Goal: Task Accomplishment & Management: Use online tool/utility

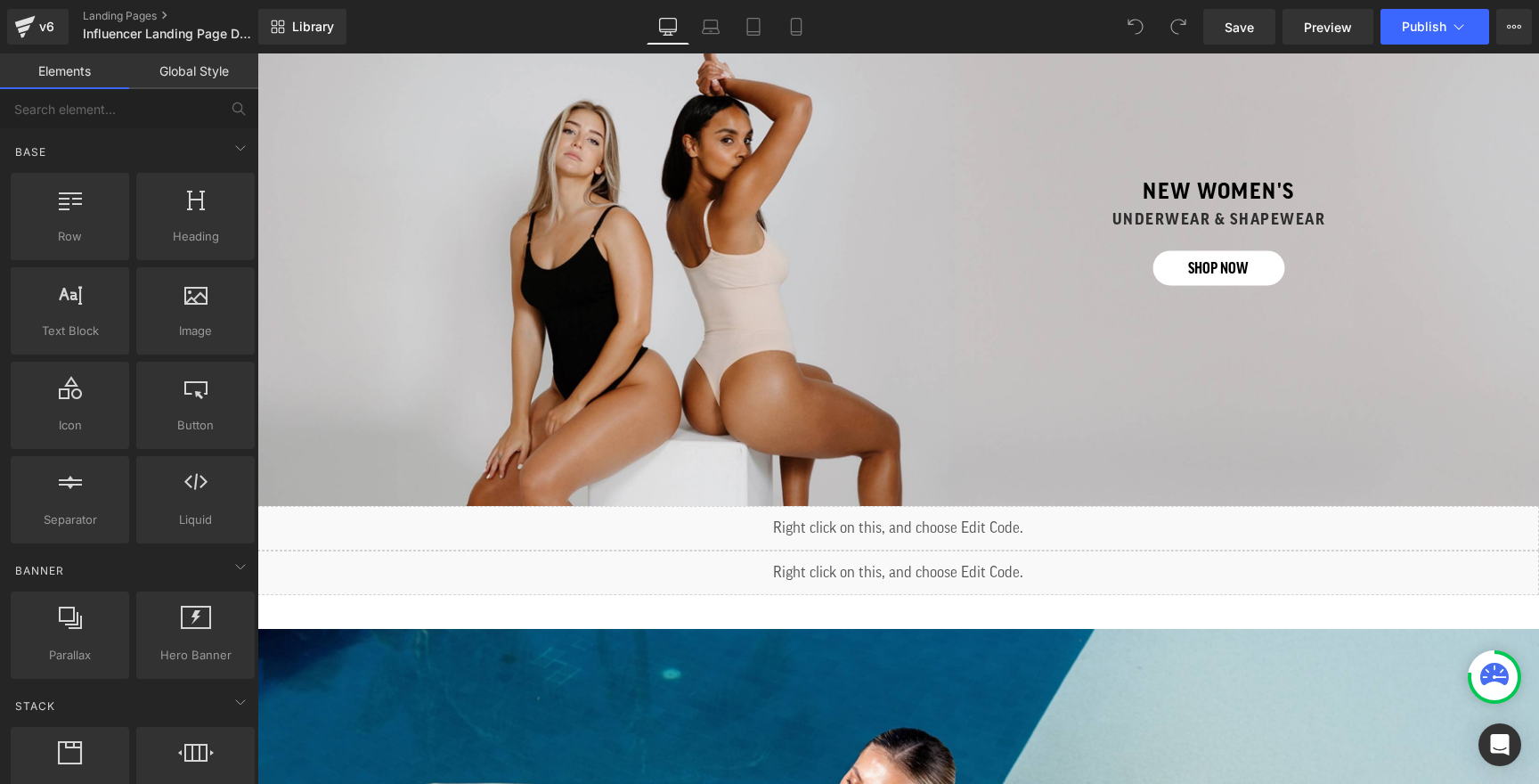
scroll to position [889, 0]
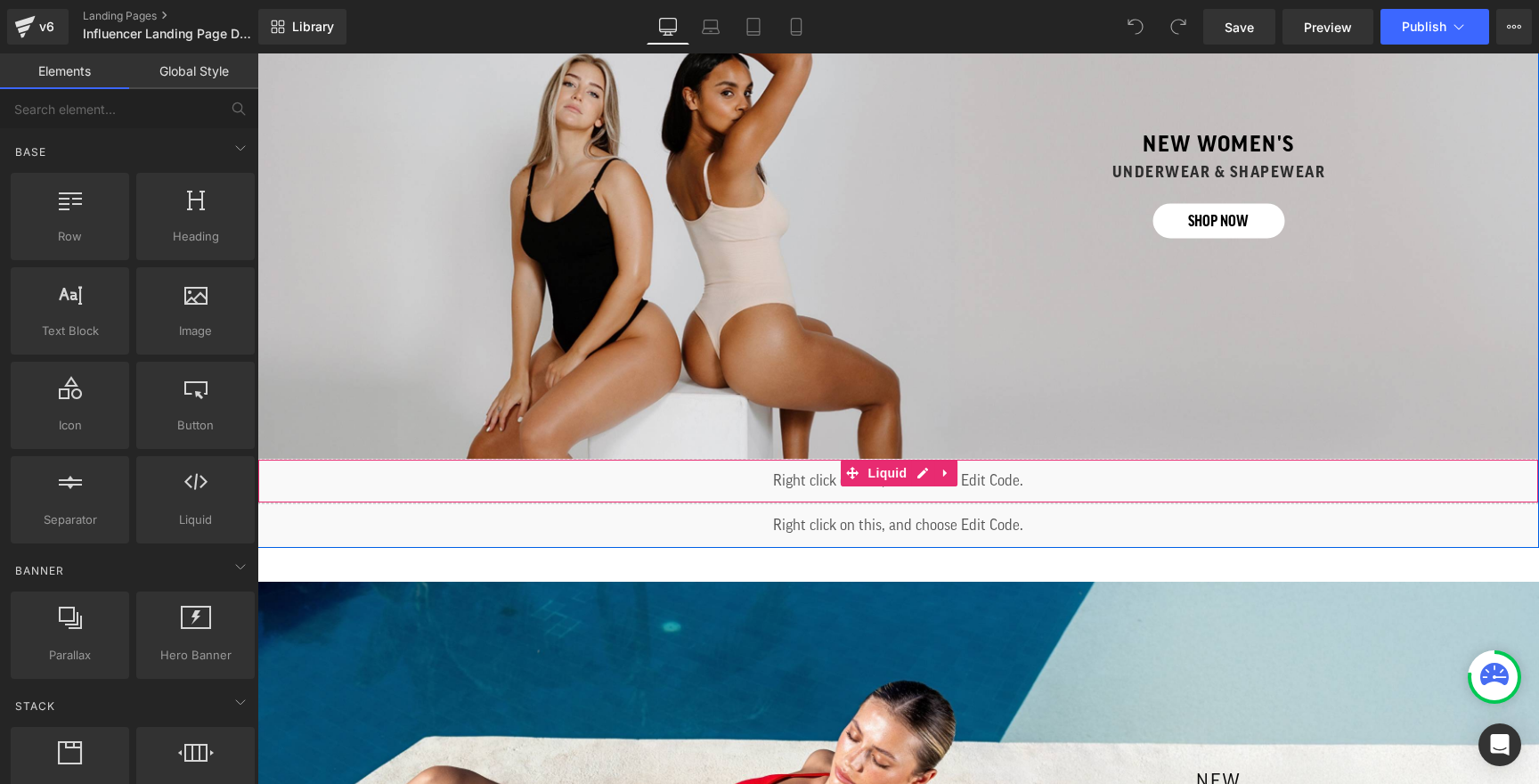
click at [899, 481] on div "Liquid" at bounding box center [898, 481] width 1282 height 44
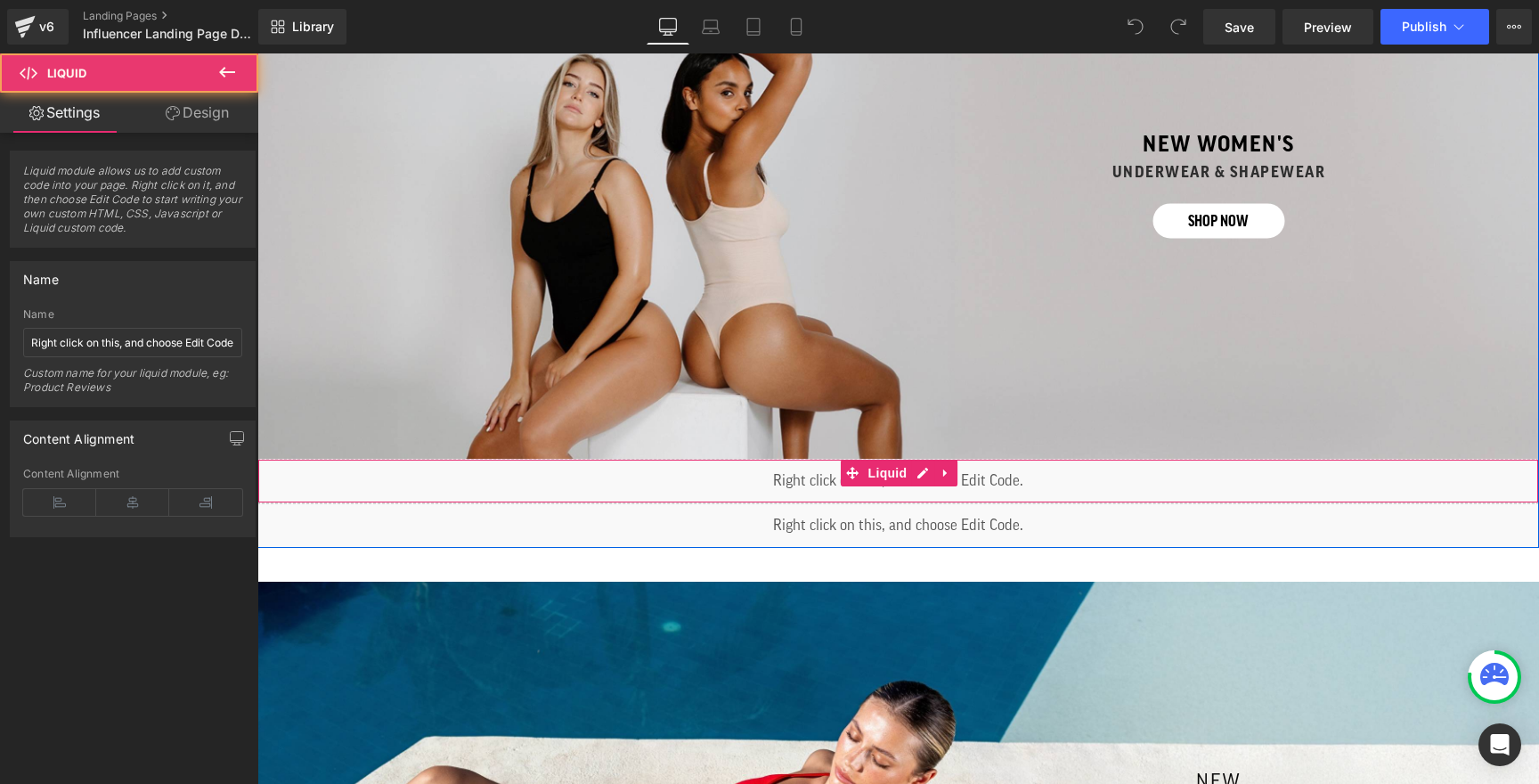
click at [920, 475] on div "Liquid" at bounding box center [898, 481] width 1282 height 44
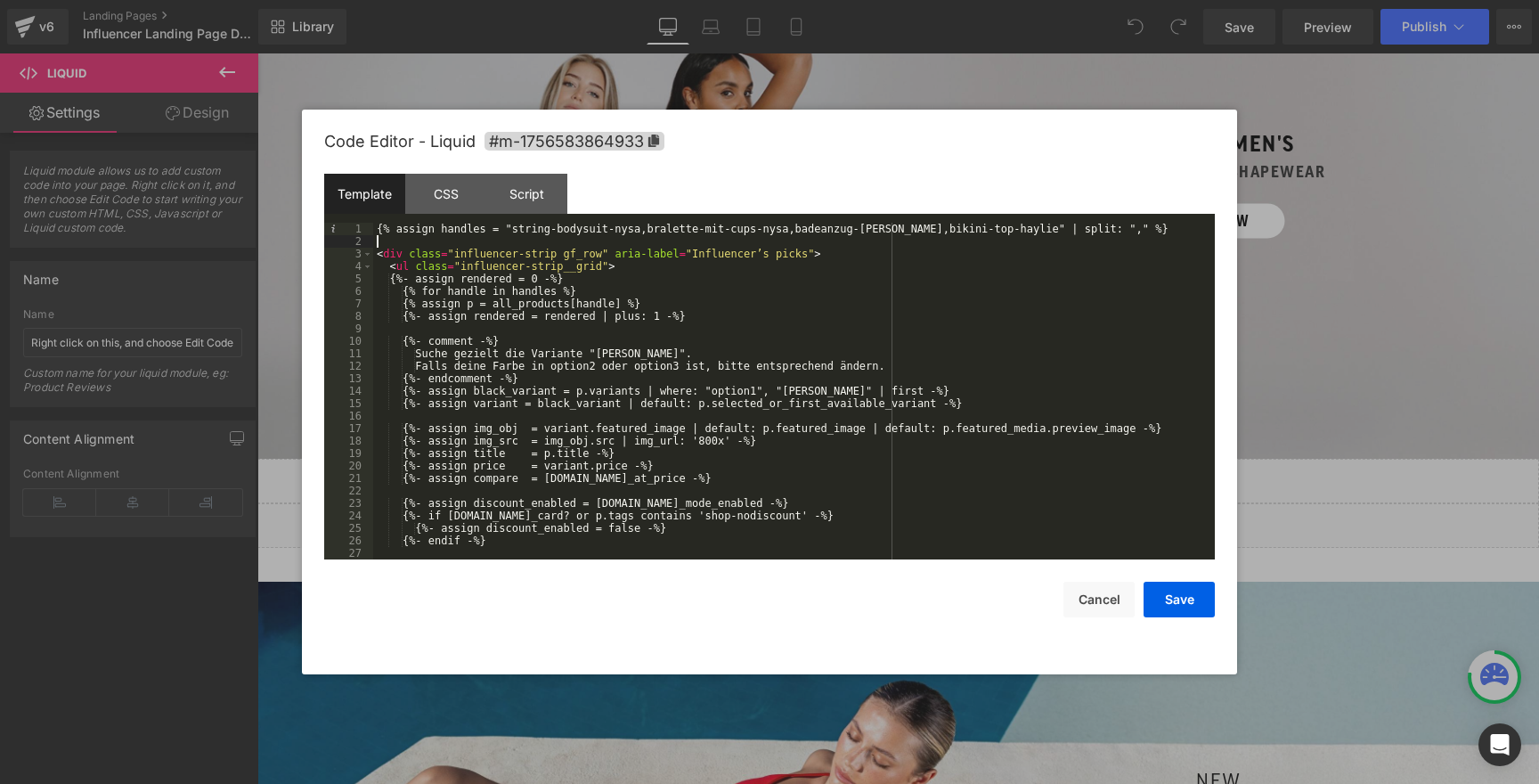
click at [664, 241] on div "{% assign handles = "string-bodysuit-nysa,bralette-mit-cups-nysa,badeanzug-ciss…" at bounding box center [791, 403] width 834 height 361
drag, startPoint x: 1008, startPoint y: 229, endPoint x: 794, endPoint y: 228, distance: 214.0
click at [794, 228] on div "{% assign handles = "string-bodysuit-nysa,bralette-mit-cups-nysa,badeanzug-ciss…" at bounding box center [791, 403] width 834 height 361
drag, startPoint x: 378, startPoint y: 240, endPoint x: 521, endPoint y: 239, distance: 143.0
click at [521, 239] on div "{% assign handles = "string-bodysuit-nysa,bralette-mit-cups-nysa,high-waist-str…" at bounding box center [791, 403] width 834 height 361
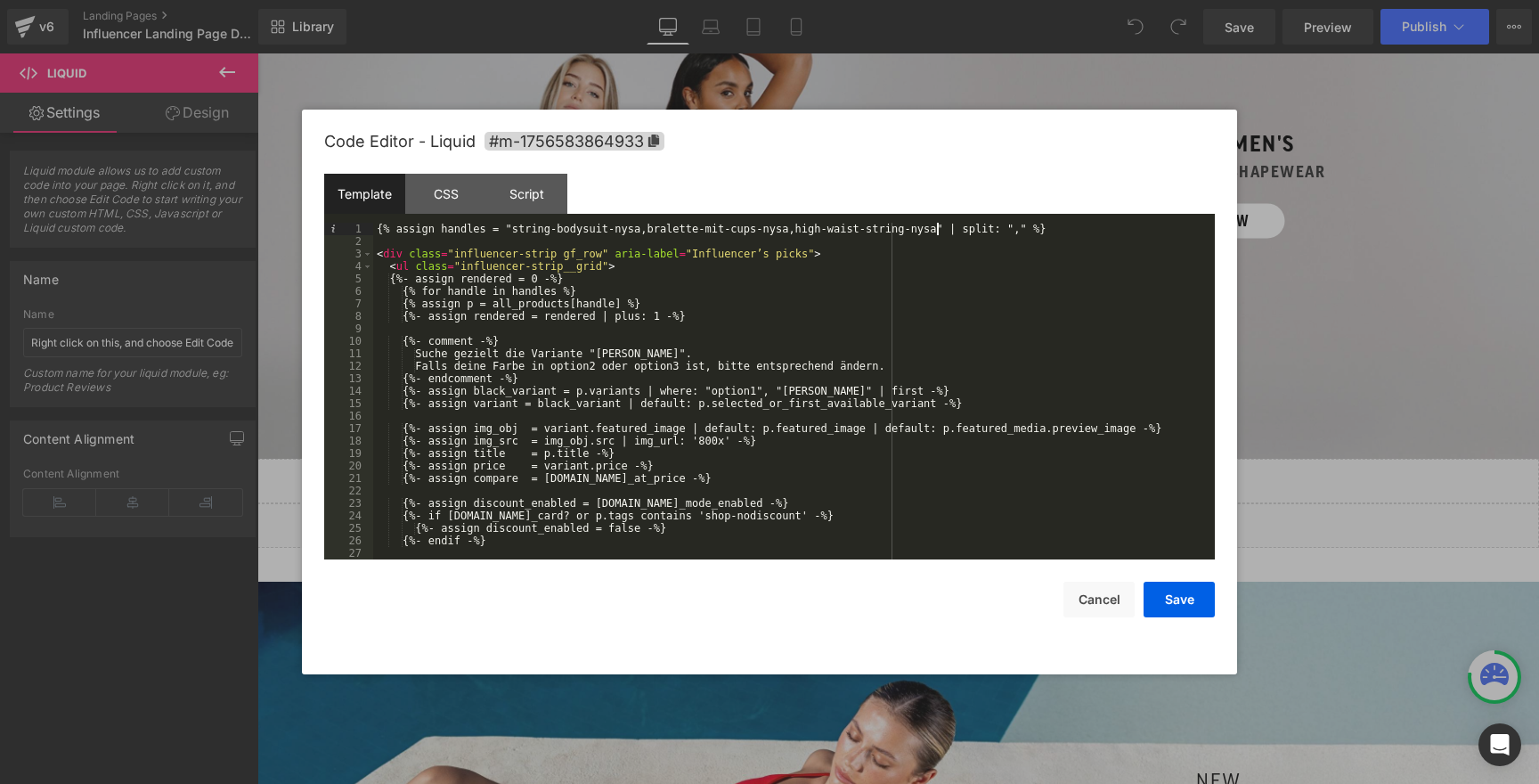
click at [936, 233] on div "{% assign handles = "string-bodysuit-nysa,bralette-mit-cups-nysa,high-waist-str…" at bounding box center [791, 403] width 834 height 361
click at [950, 225] on div "{% assign handles = "string-bodysuit-nysa,bralette-mit-cups-nysa,high-waist-str…" at bounding box center [791, 403] width 834 height 361
click at [1171, 602] on button "Save" at bounding box center [1179, 599] width 71 height 36
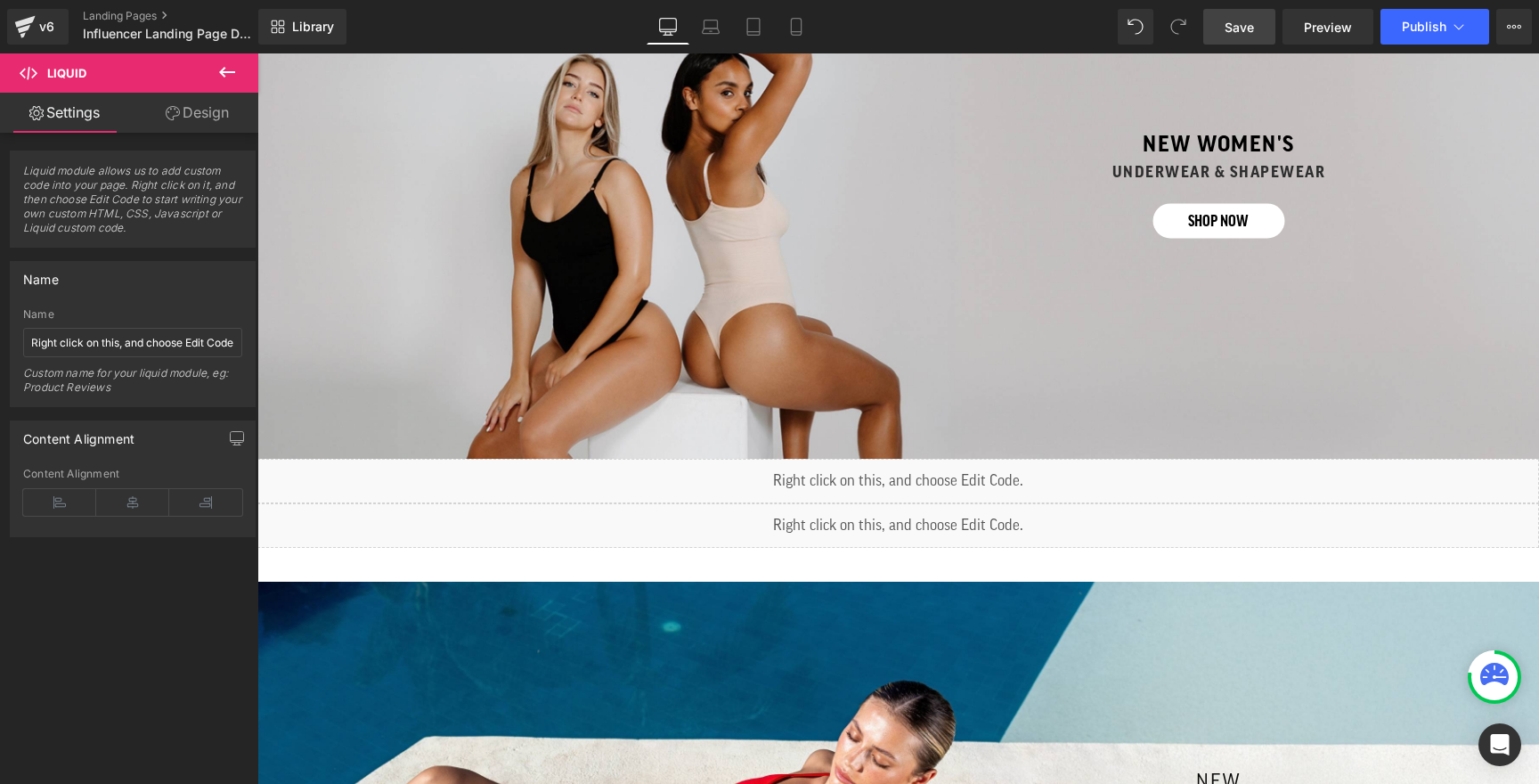
click at [1248, 33] on span "Save" at bounding box center [1239, 27] width 30 height 18
click at [1423, 30] on span "Publish" at bounding box center [1424, 26] width 44 height 14
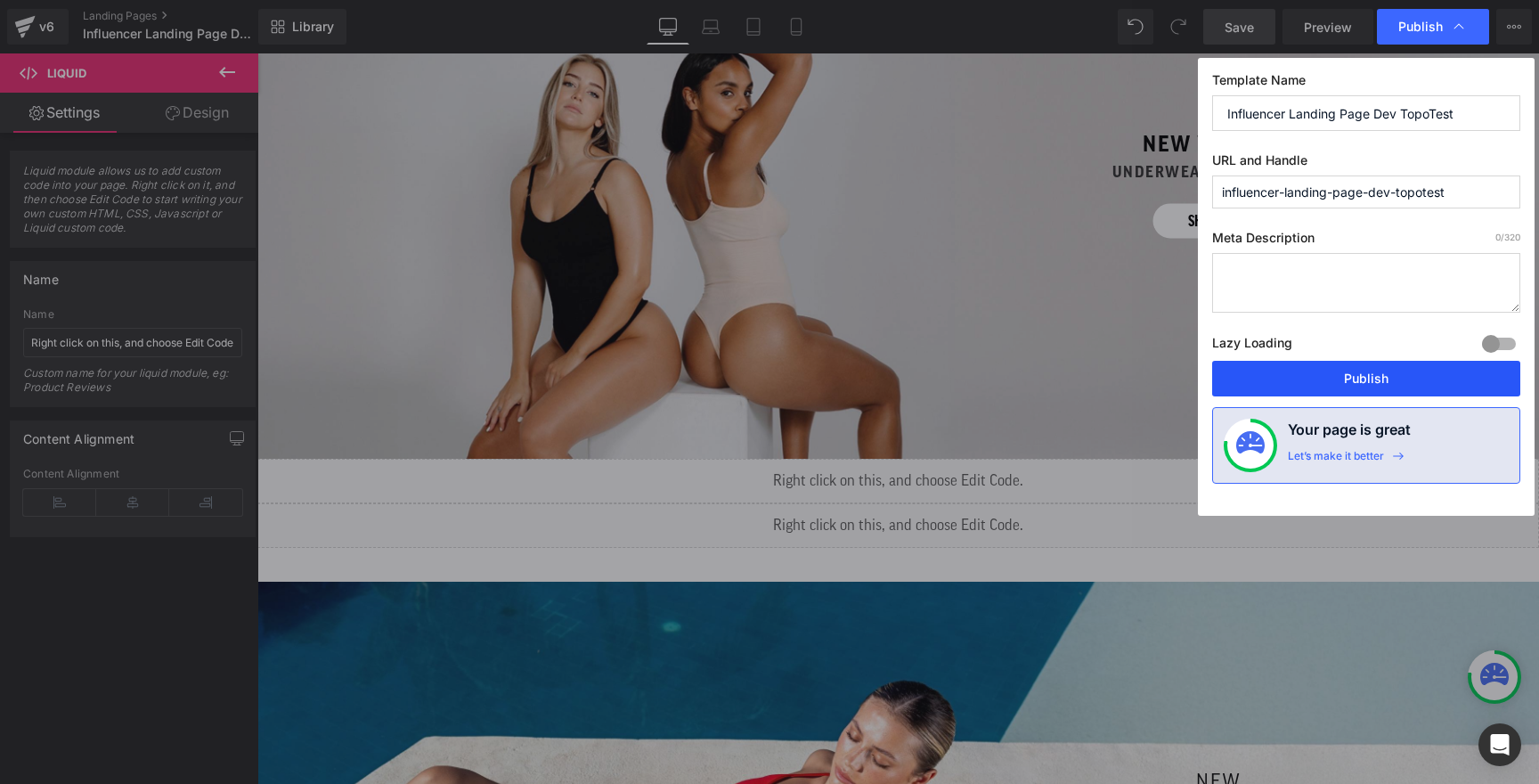
click at [1313, 369] on button "Publish" at bounding box center [1366, 378] width 308 height 36
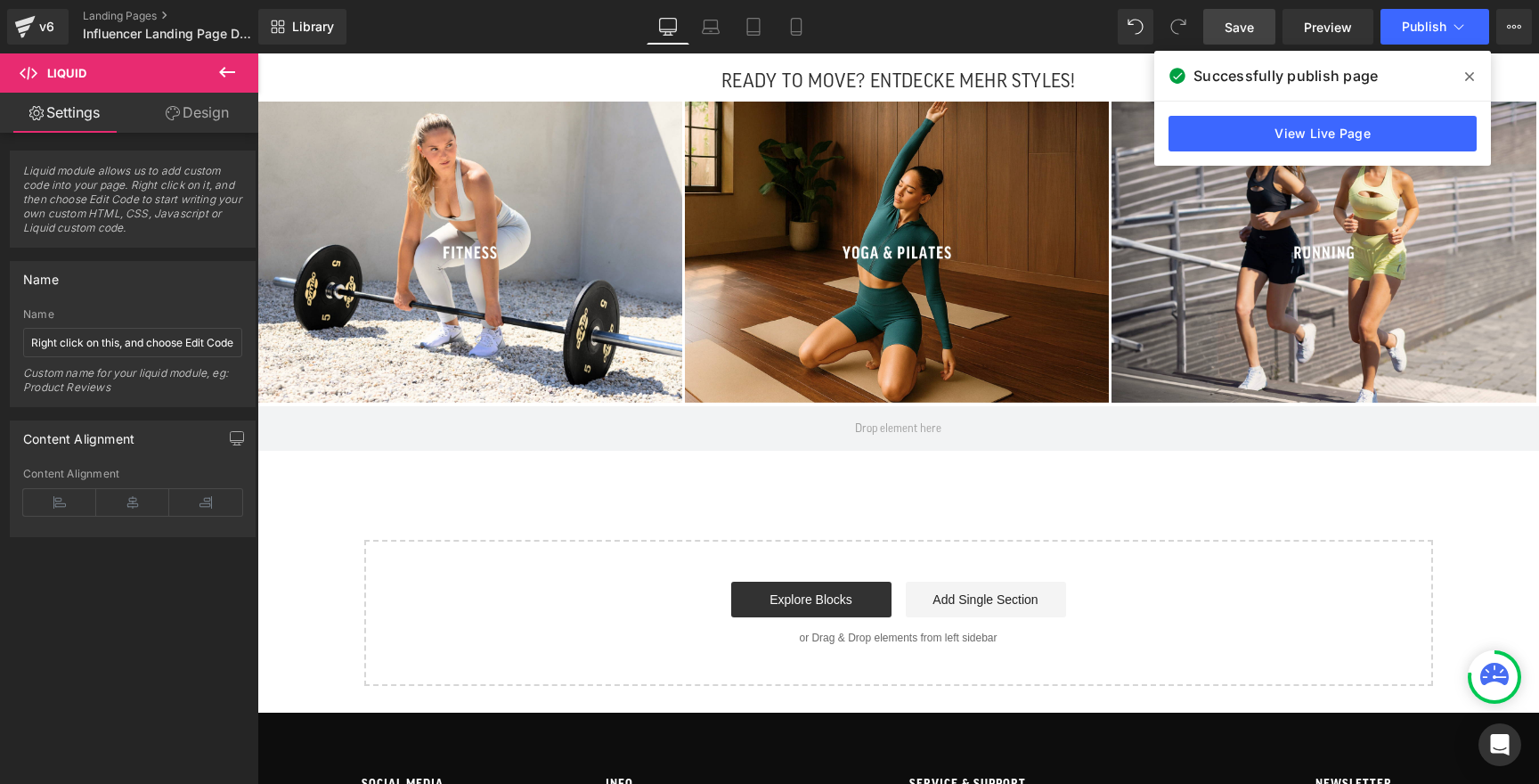
scroll to position [1999, 0]
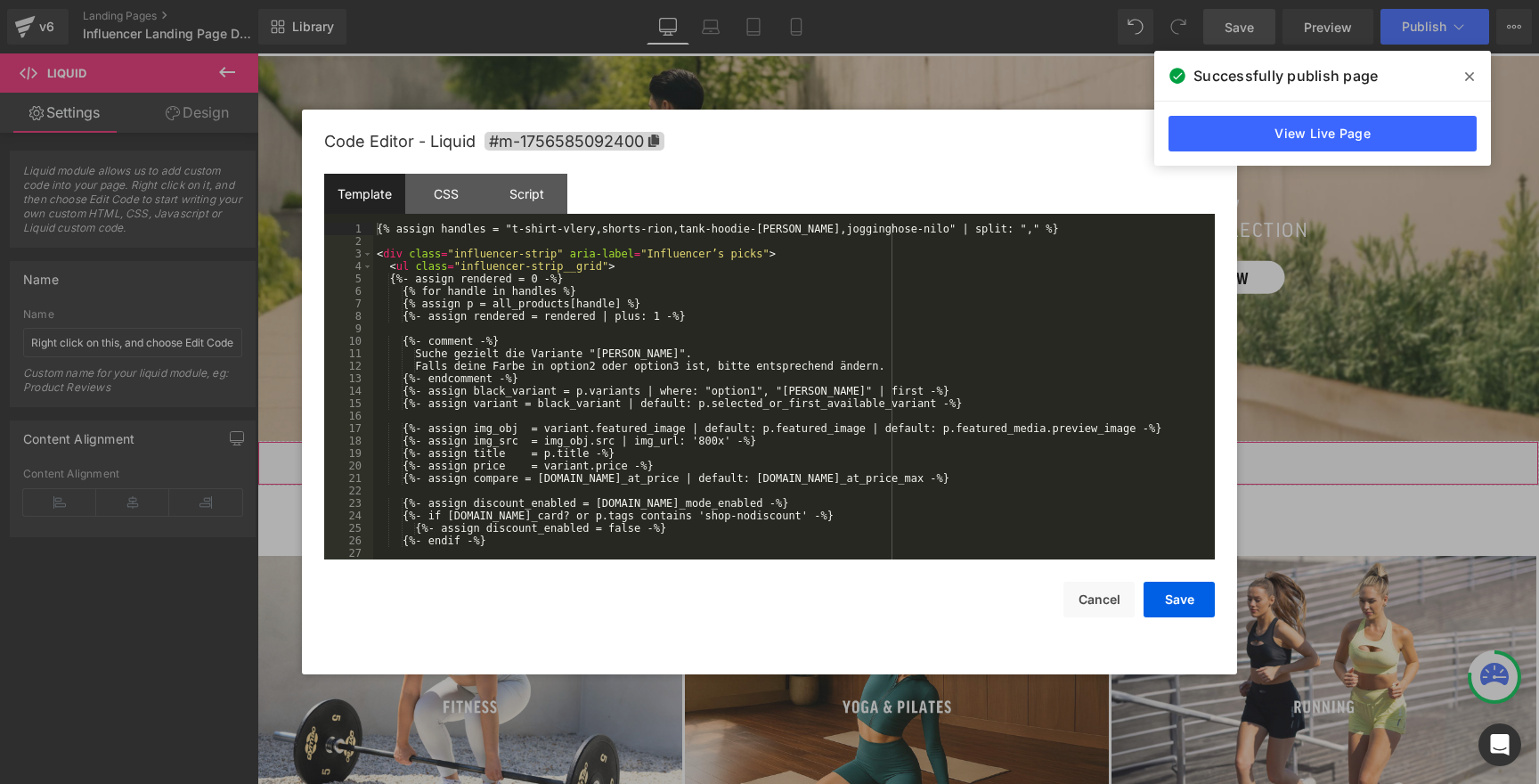
click at [917, 455] on icon at bounding box center [922, 454] width 12 height 13
click at [433, 200] on div "CSS" at bounding box center [446, 193] width 81 height 40
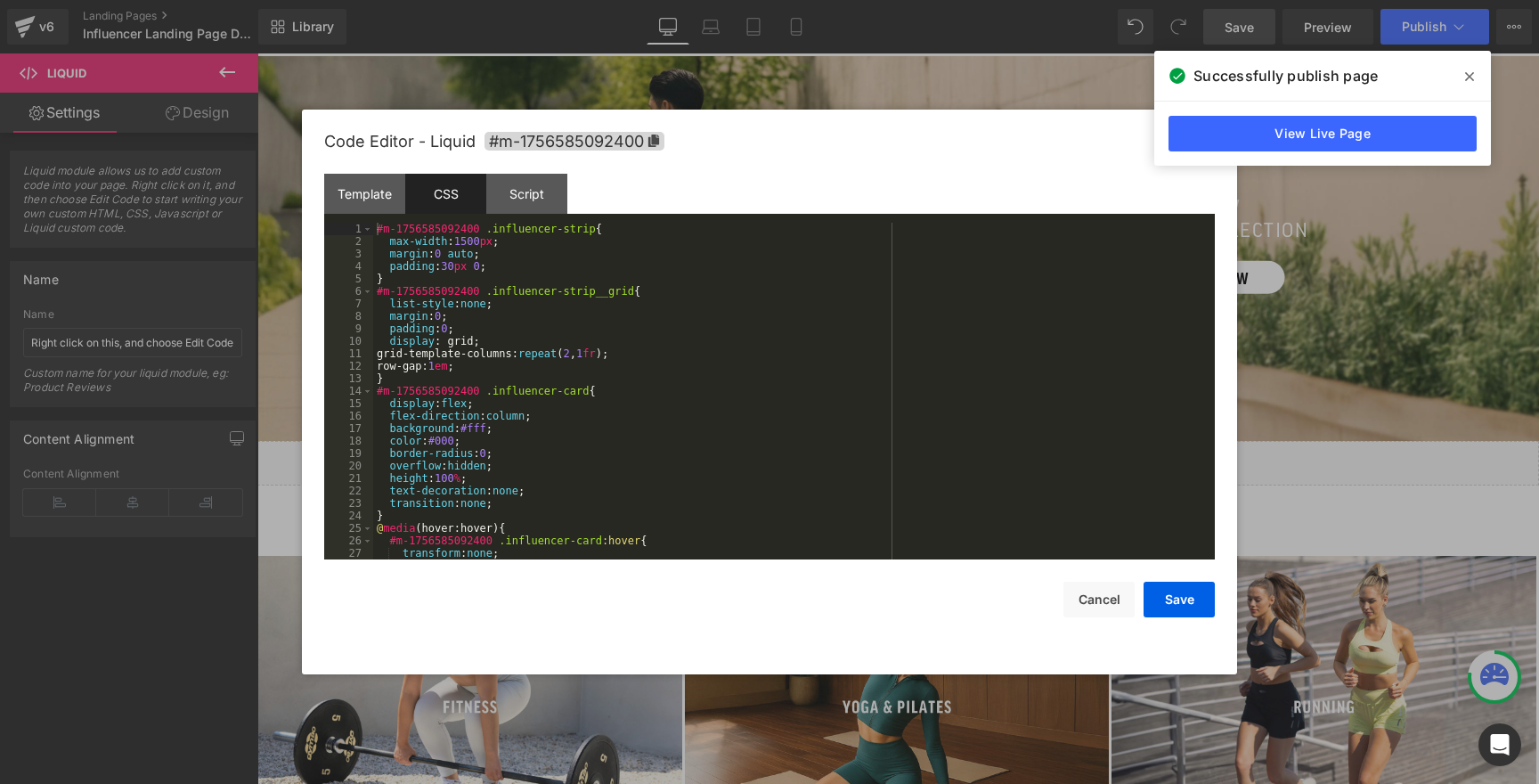
click at [660, 386] on div "#m-1756585092400 .influencer-strip { max-width : 1500 px ; margin : 0 auto ; pa…" at bounding box center [791, 403] width 834 height 361
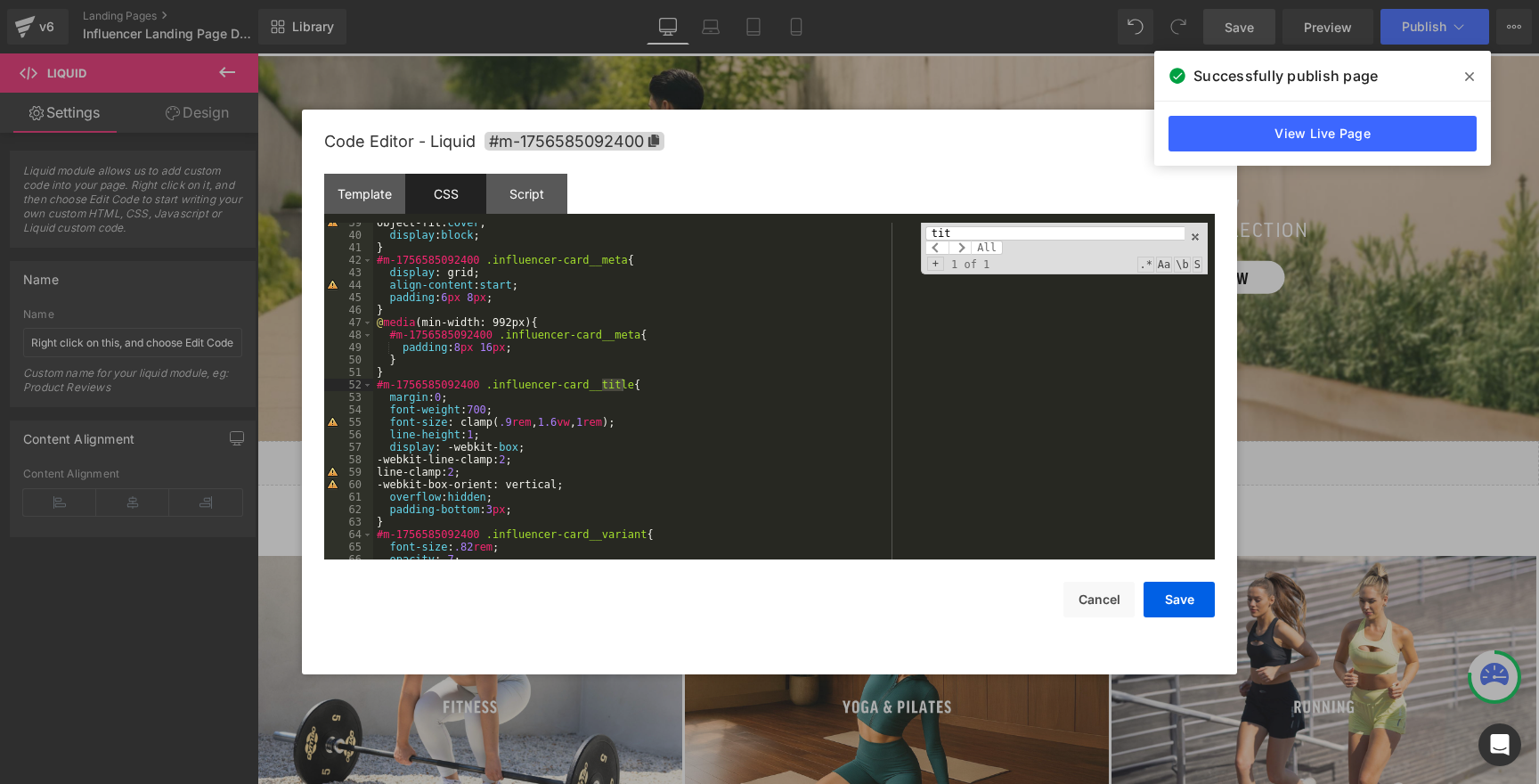
scroll to position [480, 0]
type input "title"
click at [551, 431] on div "object-fit: cover ; display : block ; } #m-1756585092400 .influencer-card__meta…" at bounding box center [791, 397] width 834 height 361
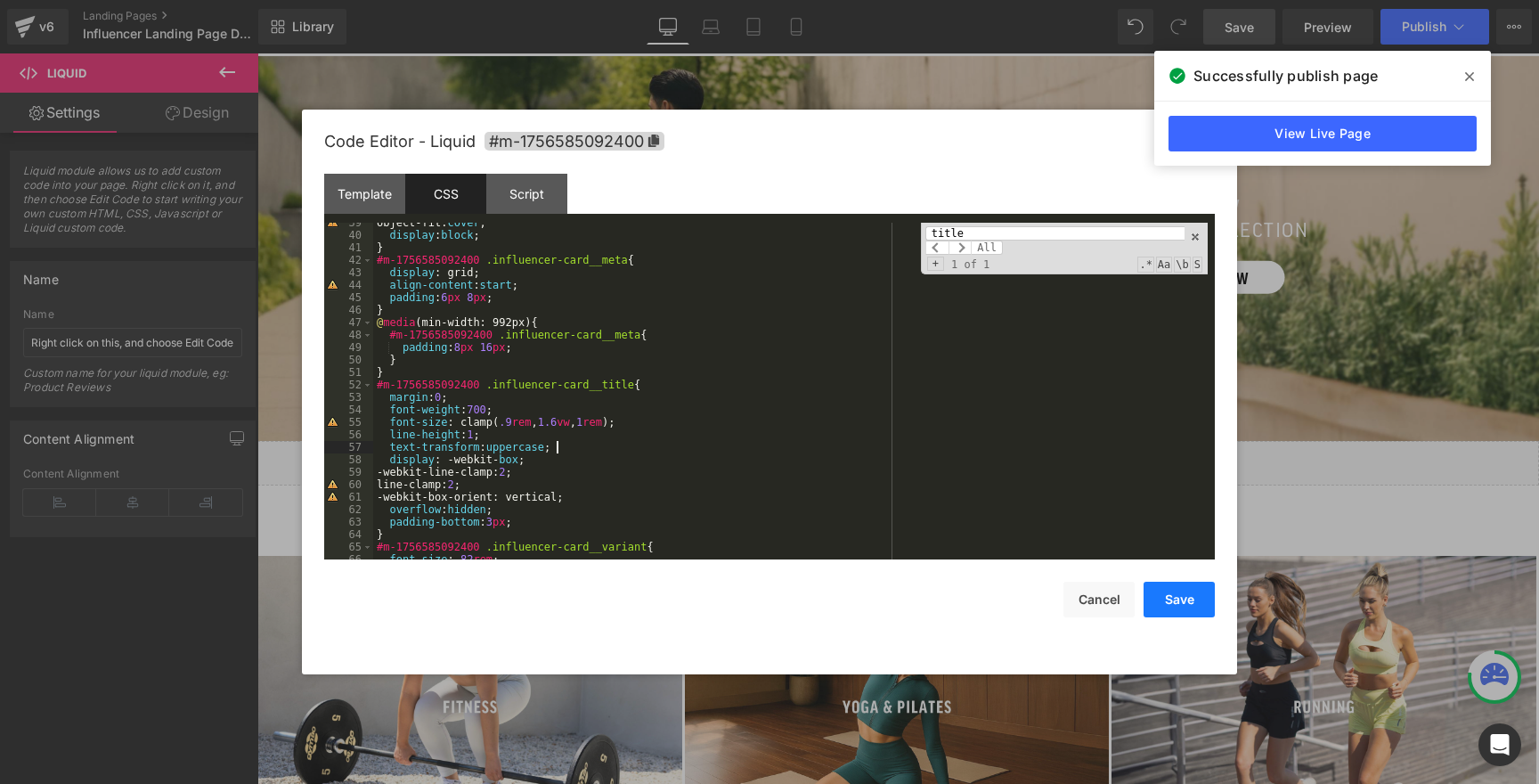
click at [1191, 598] on button "Save" at bounding box center [1179, 599] width 71 height 36
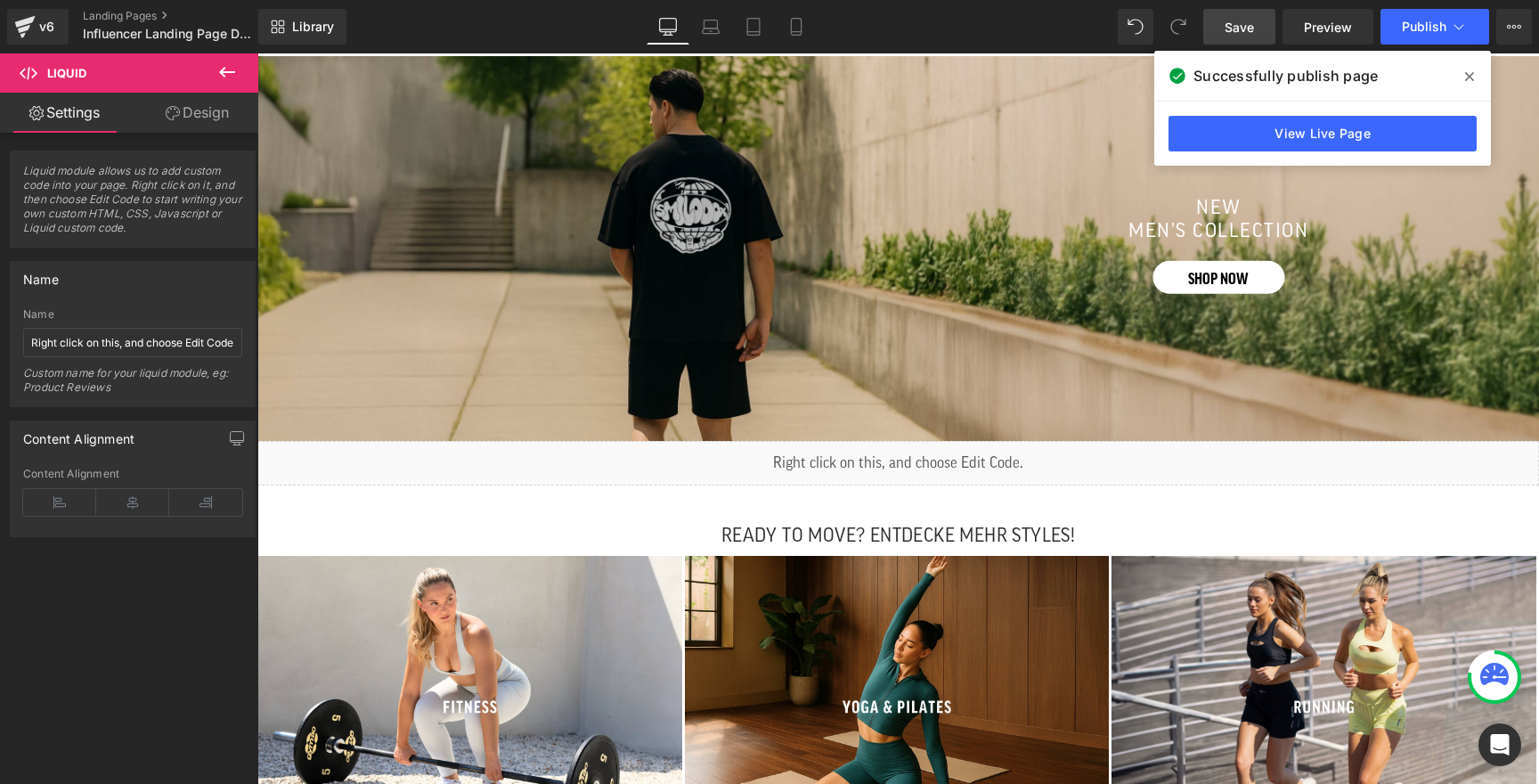
click at [1242, 21] on span "Save" at bounding box center [1239, 27] width 30 height 18
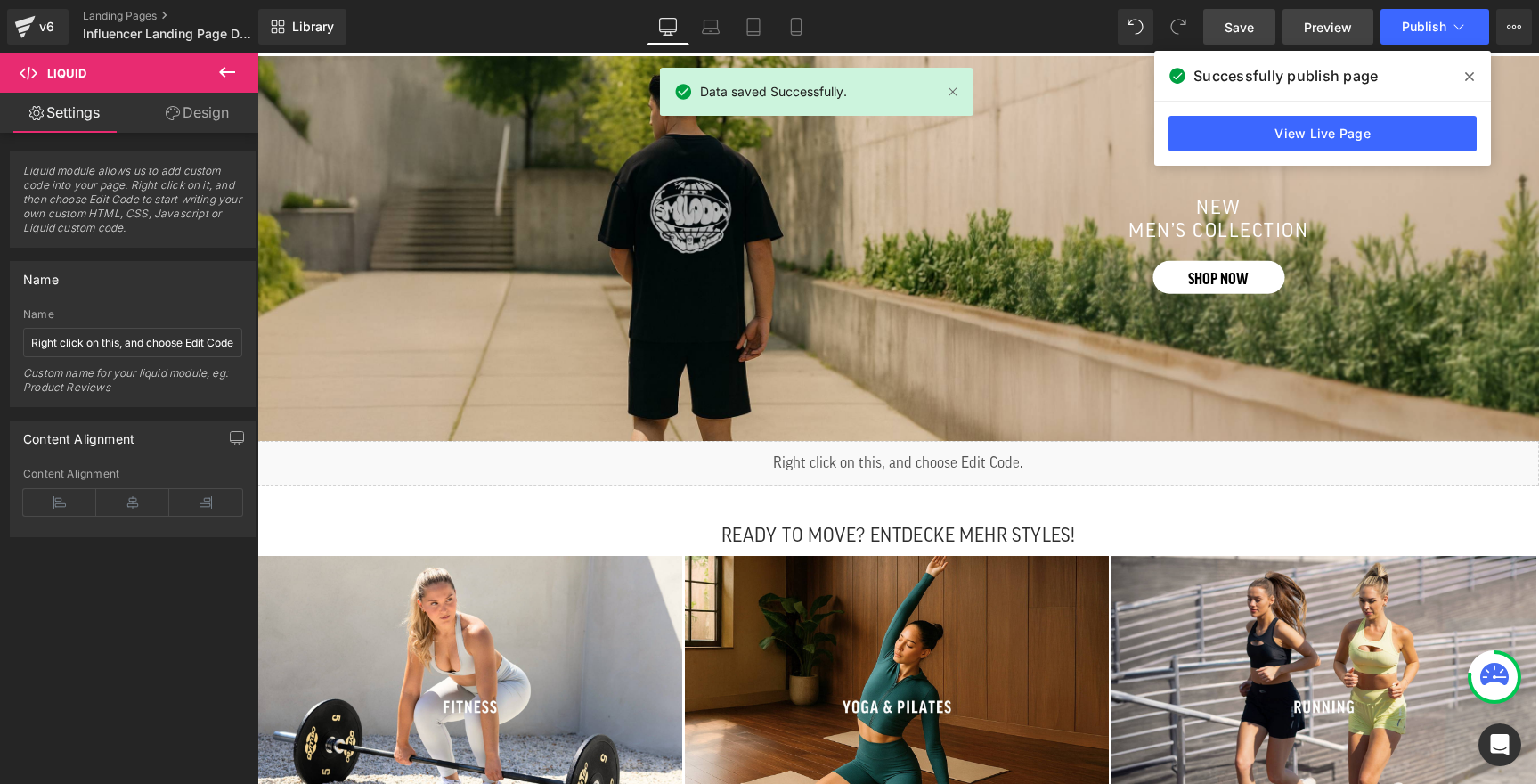
click at [1322, 25] on span "Preview" at bounding box center [1328, 27] width 48 height 18
